Goal: Task Accomplishment & Management: Manage account settings

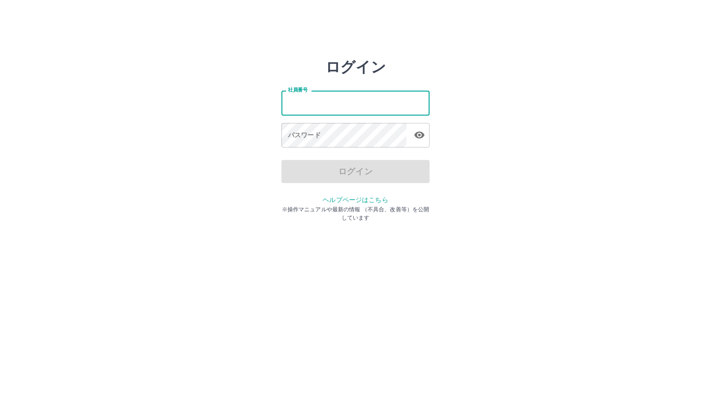
type input "*******"
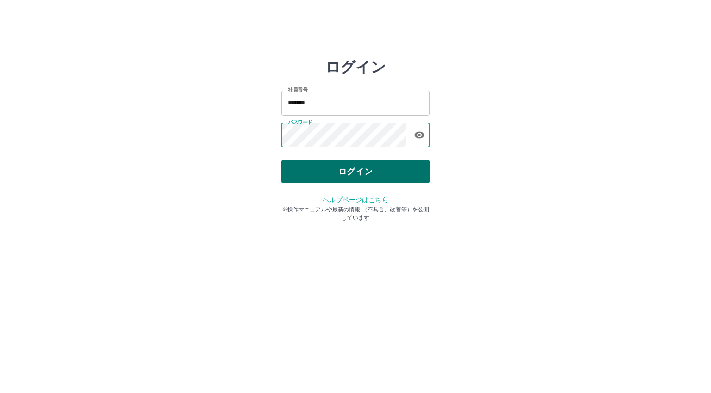
click at [337, 167] on button "ログイン" at bounding box center [355, 171] width 148 height 23
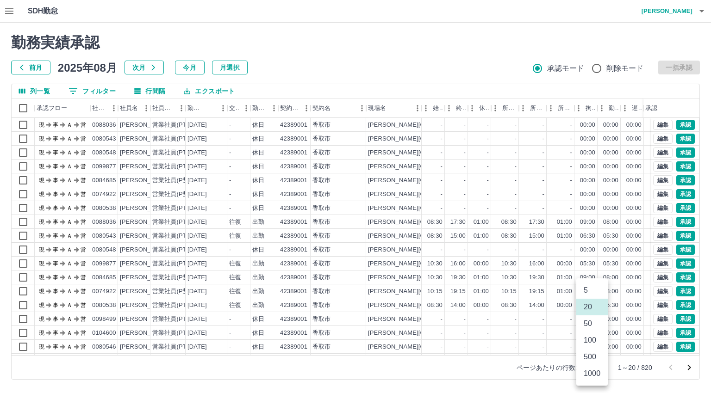
click at [592, 368] on body "SDH勤怠 [PERSON_NAME]中 勤務実績承認 前月 [DATE] 次月 今月 月選択 承認モード 削除モード 一括承認 列一覧 0 フィルター 行間…" at bounding box center [355, 195] width 711 height 391
click at [593, 359] on li "500" at bounding box center [591, 357] width 31 height 17
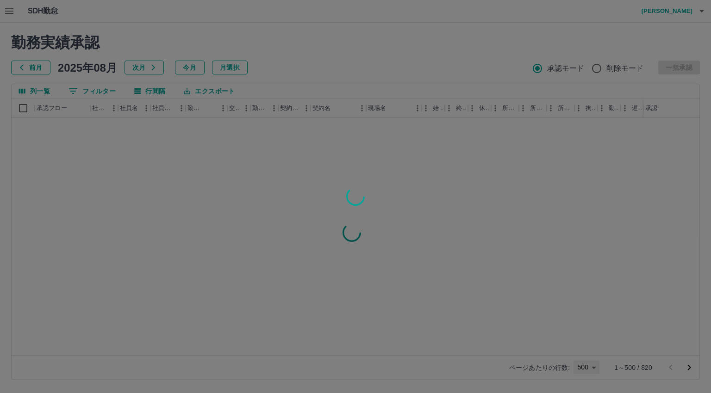
type input "***"
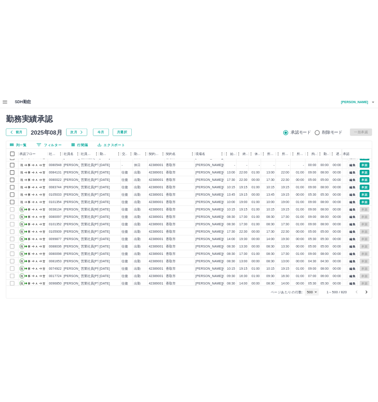
scroll to position [2961, 0]
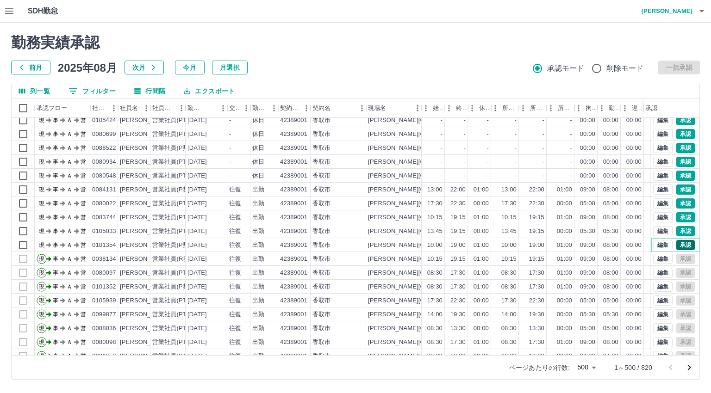
click at [678, 244] on button "承認" at bounding box center [685, 245] width 19 height 10
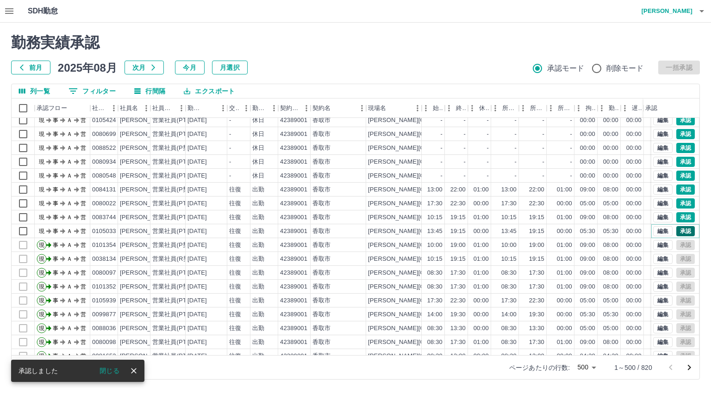
click at [679, 231] on button "承認" at bounding box center [685, 231] width 19 height 10
click at [676, 216] on button "承認" at bounding box center [685, 217] width 19 height 10
click at [676, 202] on button "承認" at bounding box center [685, 203] width 19 height 10
click at [680, 191] on button "承認" at bounding box center [685, 190] width 19 height 10
click at [676, 175] on button "承認" at bounding box center [685, 176] width 19 height 10
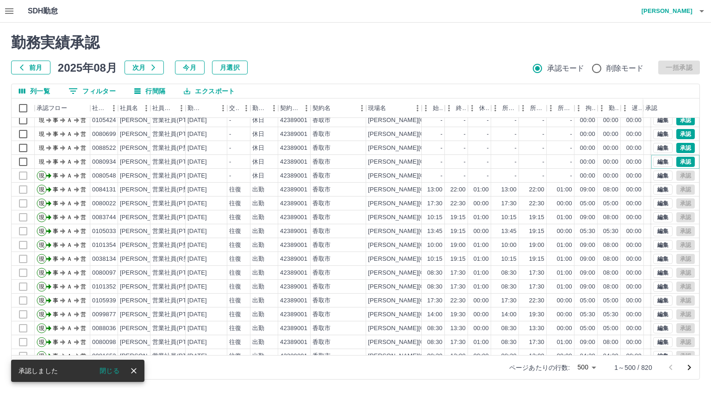
click at [676, 161] on button "承認" at bounding box center [685, 162] width 19 height 10
click at [678, 147] on button "承認" at bounding box center [685, 148] width 19 height 10
click at [676, 134] on button "承認" at bounding box center [685, 134] width 19 height 10
click at [676, 119] on button "承認" at bounding box center [685, 120] width 19 height 10
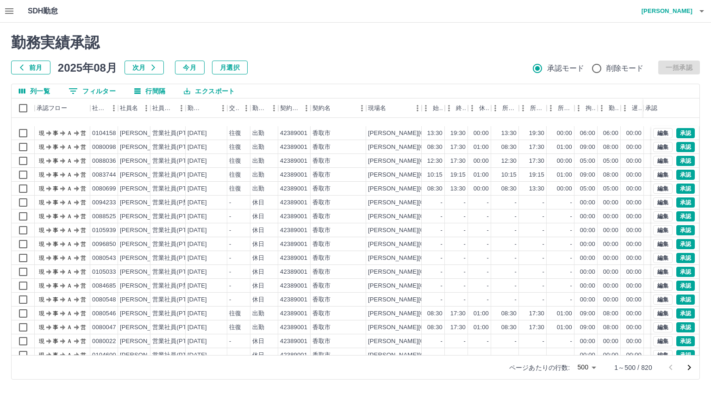
scroll to position [1295, 0]
